Goal: Use online tool/utility: Utilize a website feature to perform a specific function

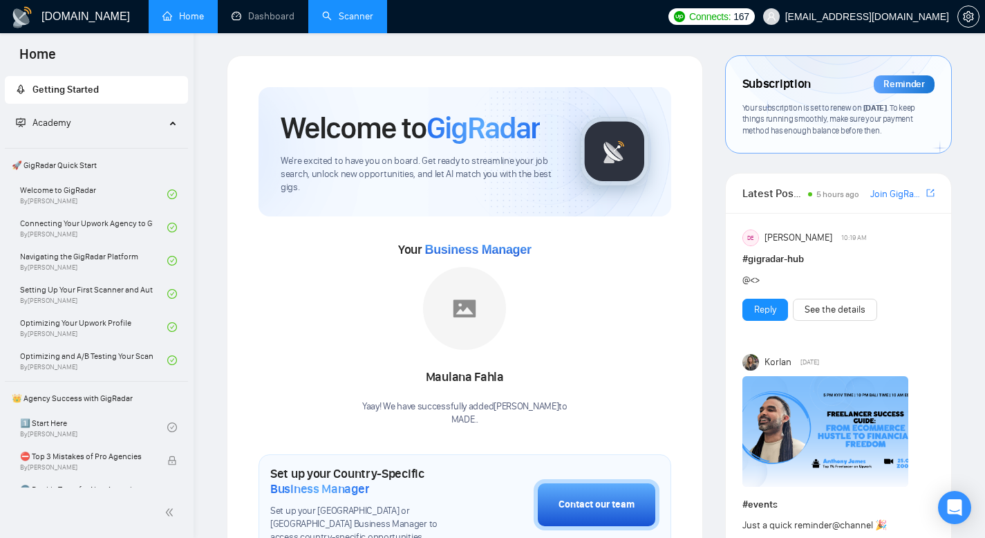
click at [359, 15] on link "Scanner" at bounding box center [347, 16] width 51 height 12
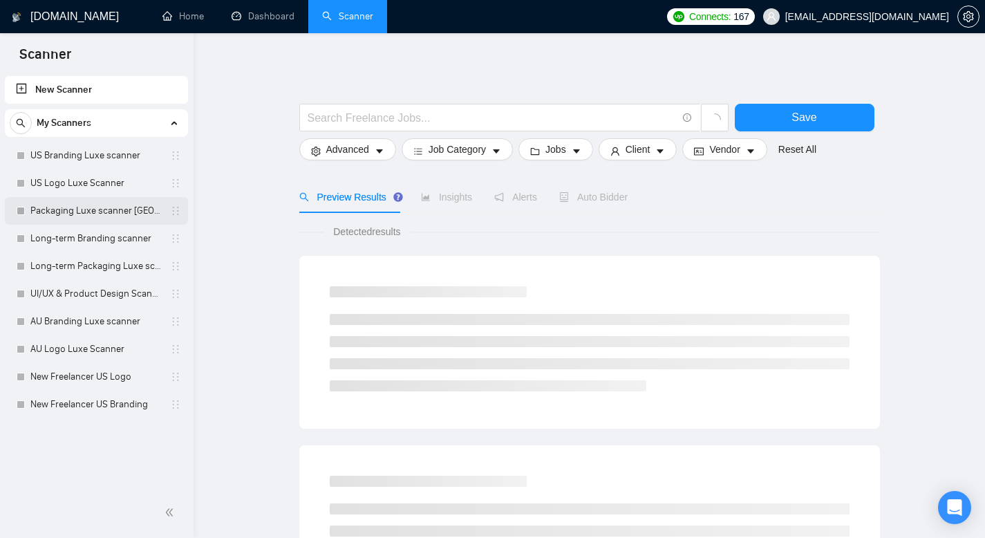
click at [105, 211] on link "Packaging Luxe scanner [GEOGRAPHIC_DATA]" at bounding box center [95, 211] width 131 height 28
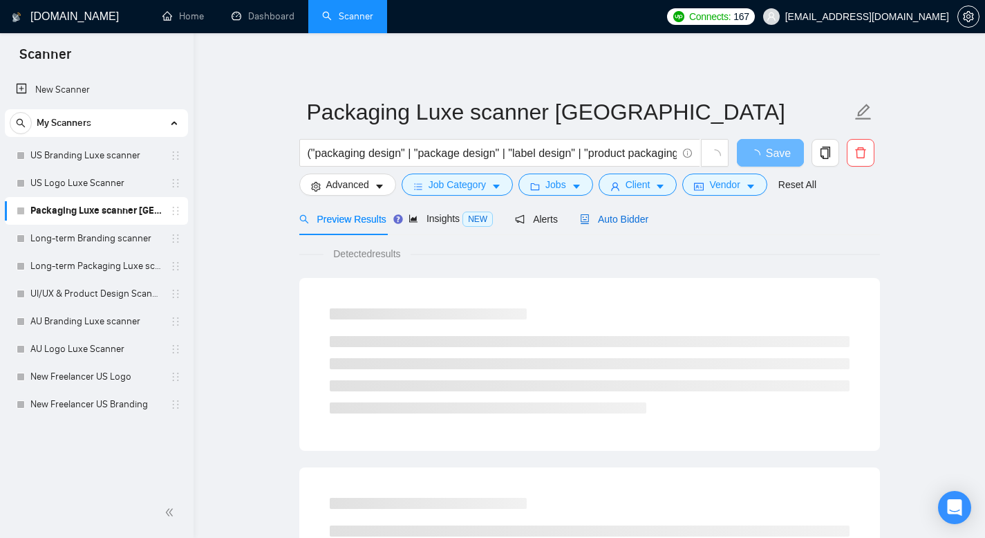
click at [614, 221] on span "Auto Bidder" at bounding box center [614, 219] width 68 height 11
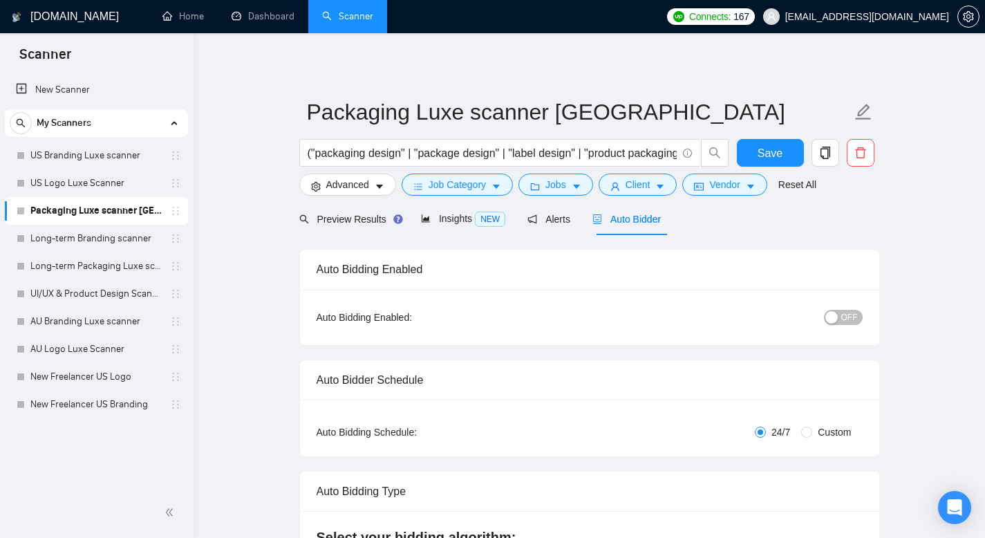
click at [626, 218] on span "Auto Bidder" at bounding box center [626, 219] width 68 height 11
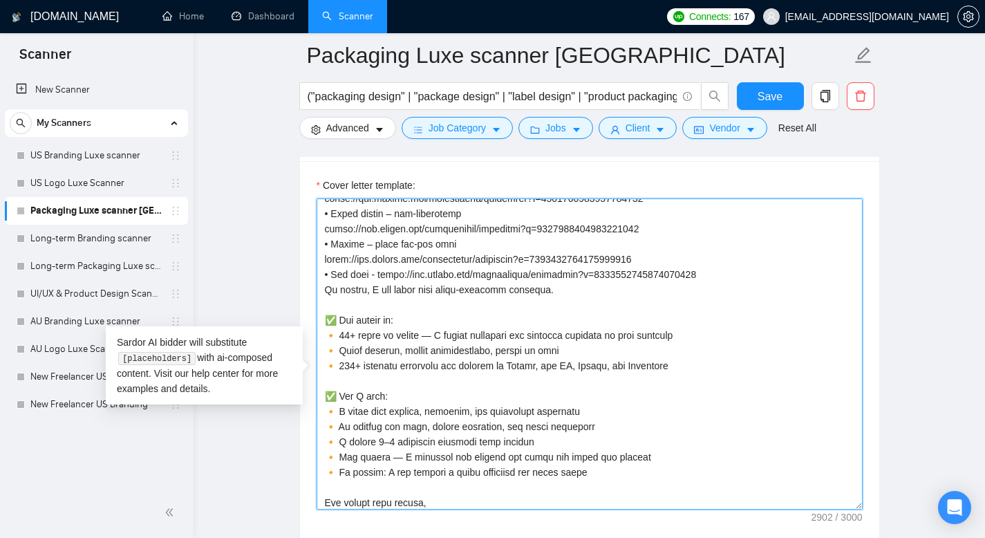
scroll to position [487, 0]
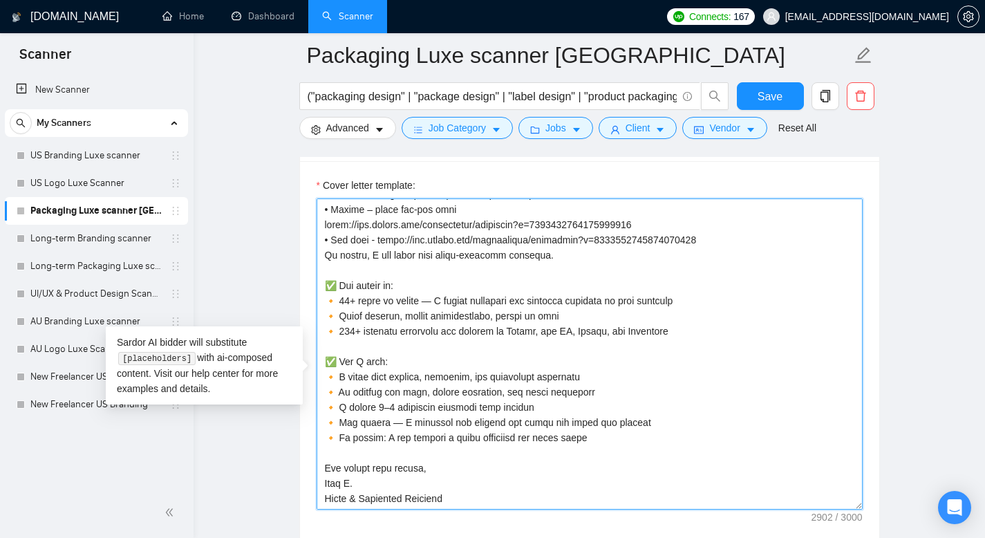
drag, startPoint x: 339, startPoint y: 247, endPoint x: 474, endPoint y: 525, distance: 309.4
click at [474, 509] on textarea "Cover letter template:" at bounding box center [590, 353] width 546 height 311
